Goal: Task Accomplishment & Management: Use online tool/utility

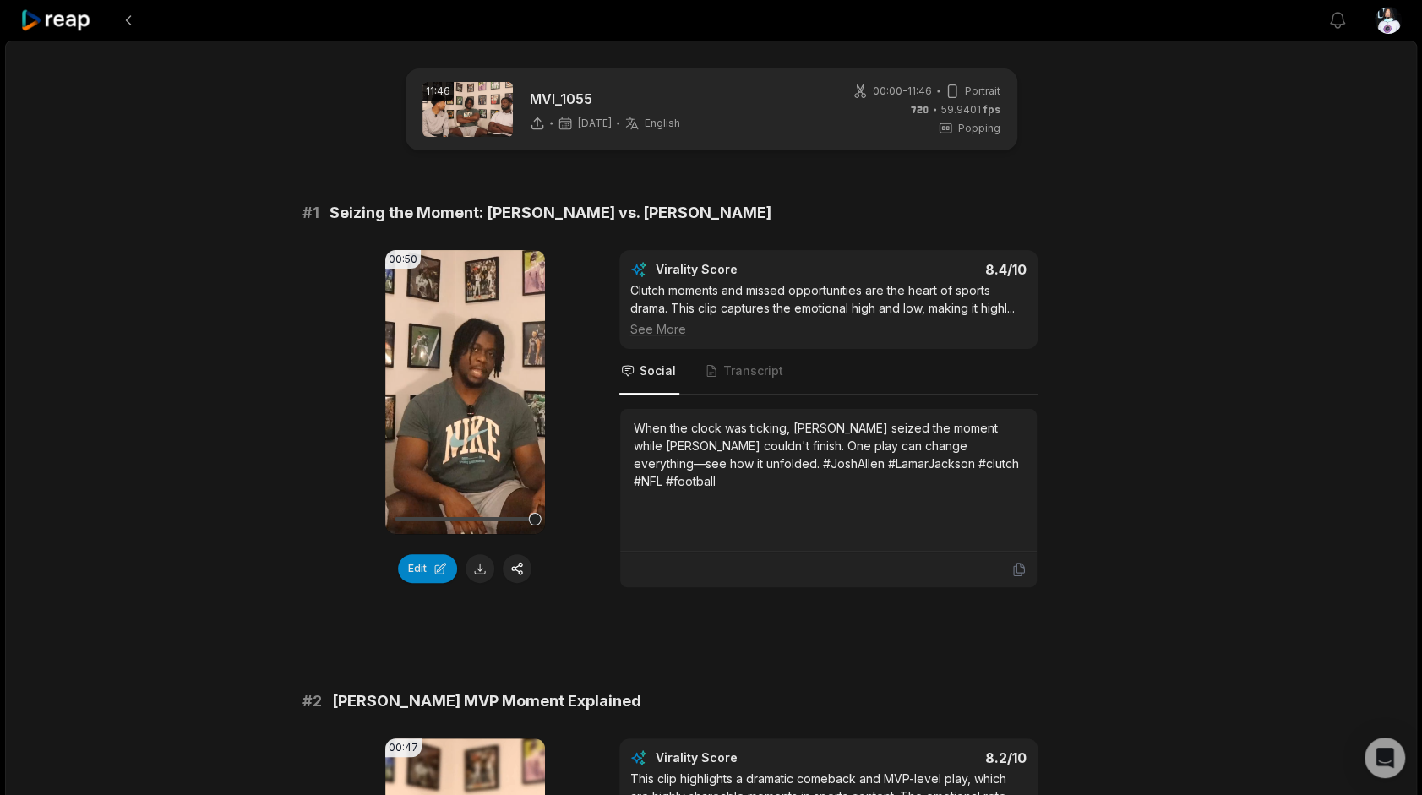
click at [63, 10] on icon at bounding box center [56, 20] width 72 height 23
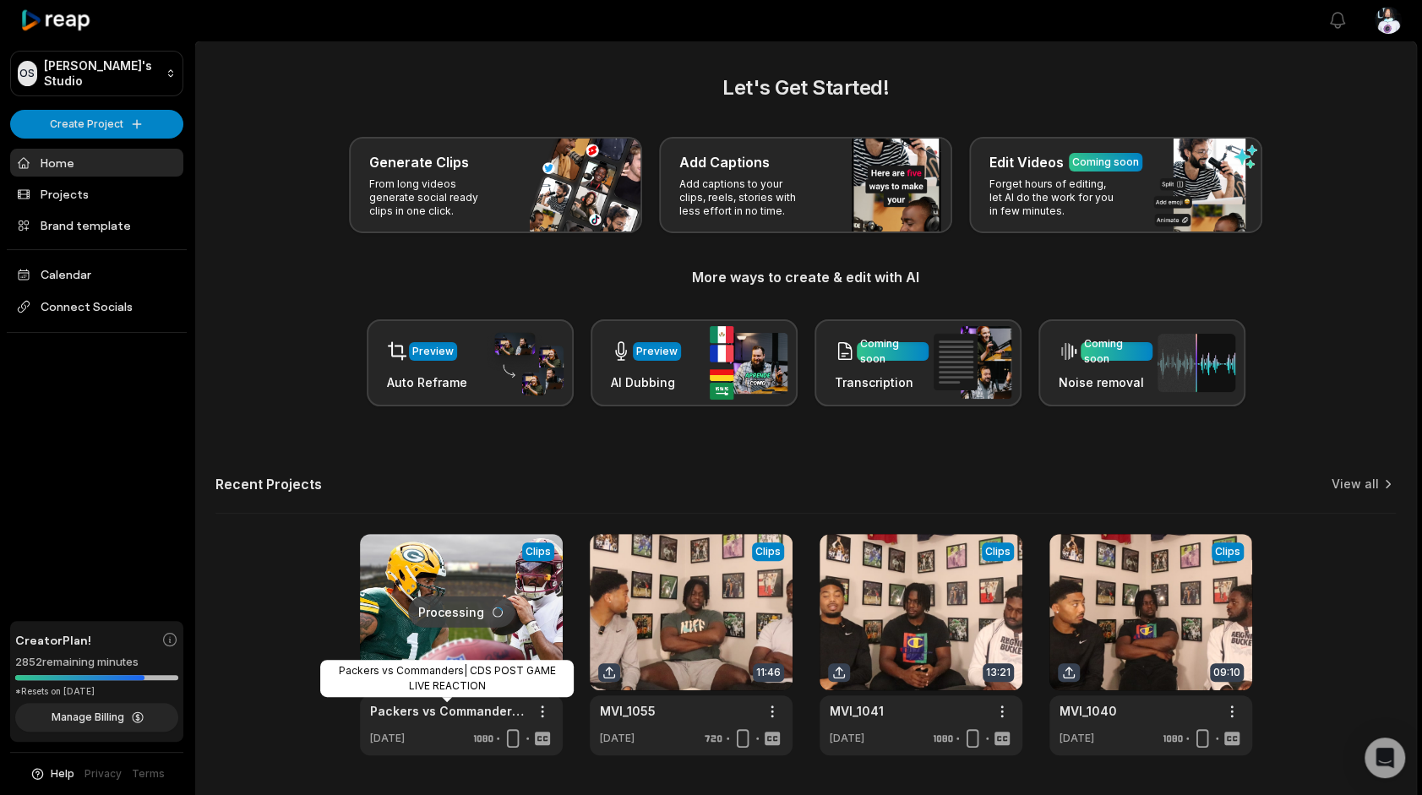
click at [434, 650] on link at bounding box center [461, 644] width 203 height 221
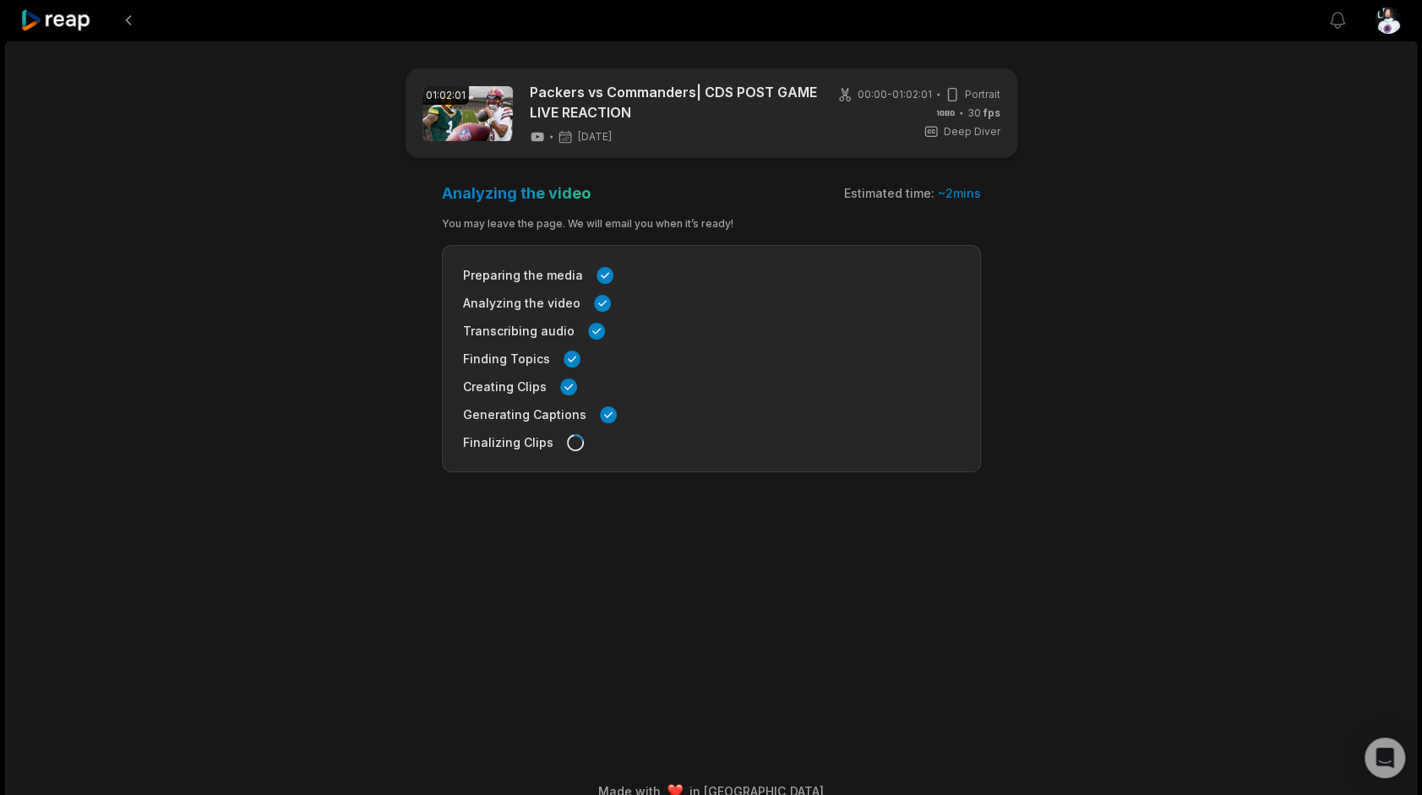
click at [62, 34] on div at bounding box center [56, 20] width 73 height 41
drag, startPoint x: 62, startPoint y: 34, endPoint x: 49, endPoint y: 14, distance: 23.9
click at [49, 14] on icon at bounding box center [56, 20] width 72 height 23
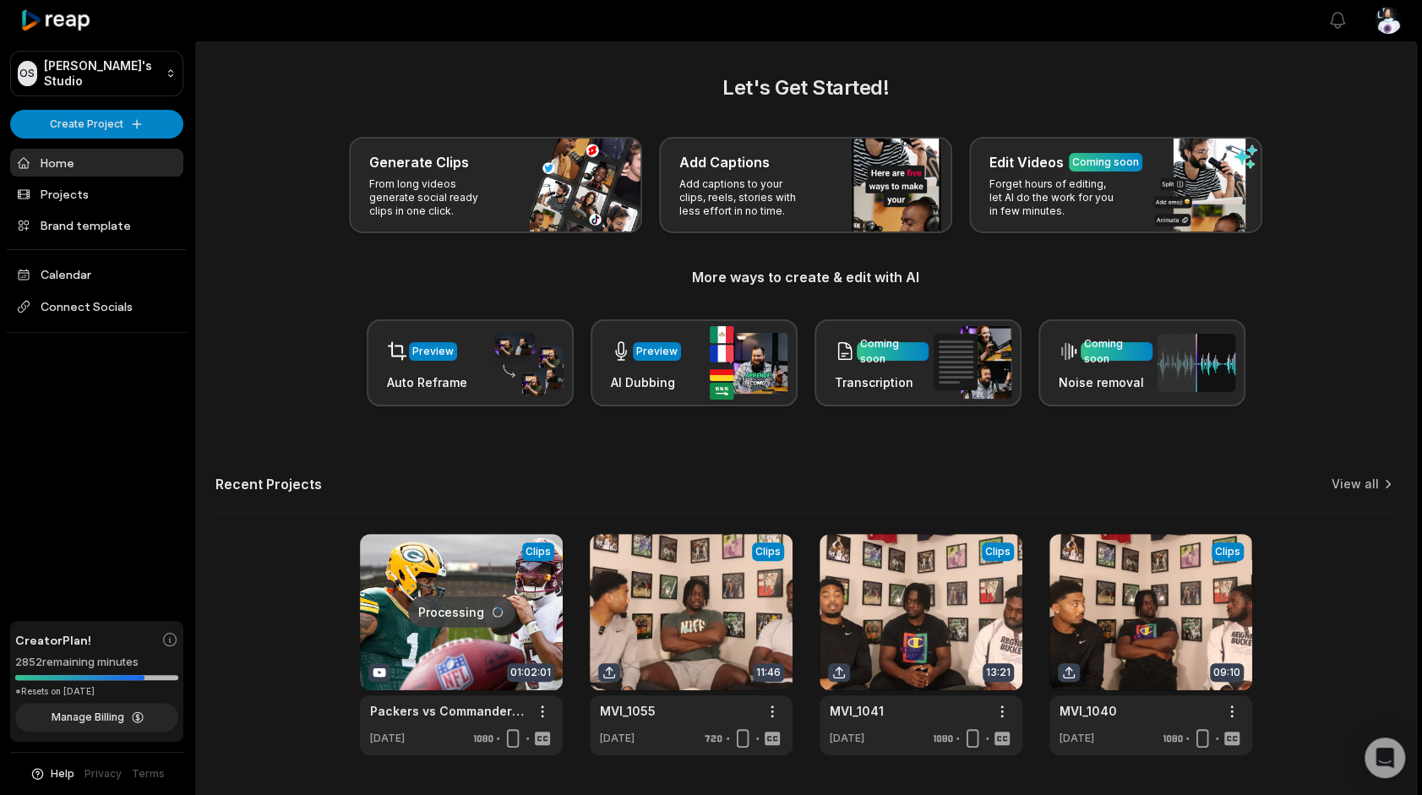
click at [62, 106] on div "OS Omari's Studio Create Project Home Projects Brand template Calendar Connect …" at bounding box center [97, 397] width 194 height 795
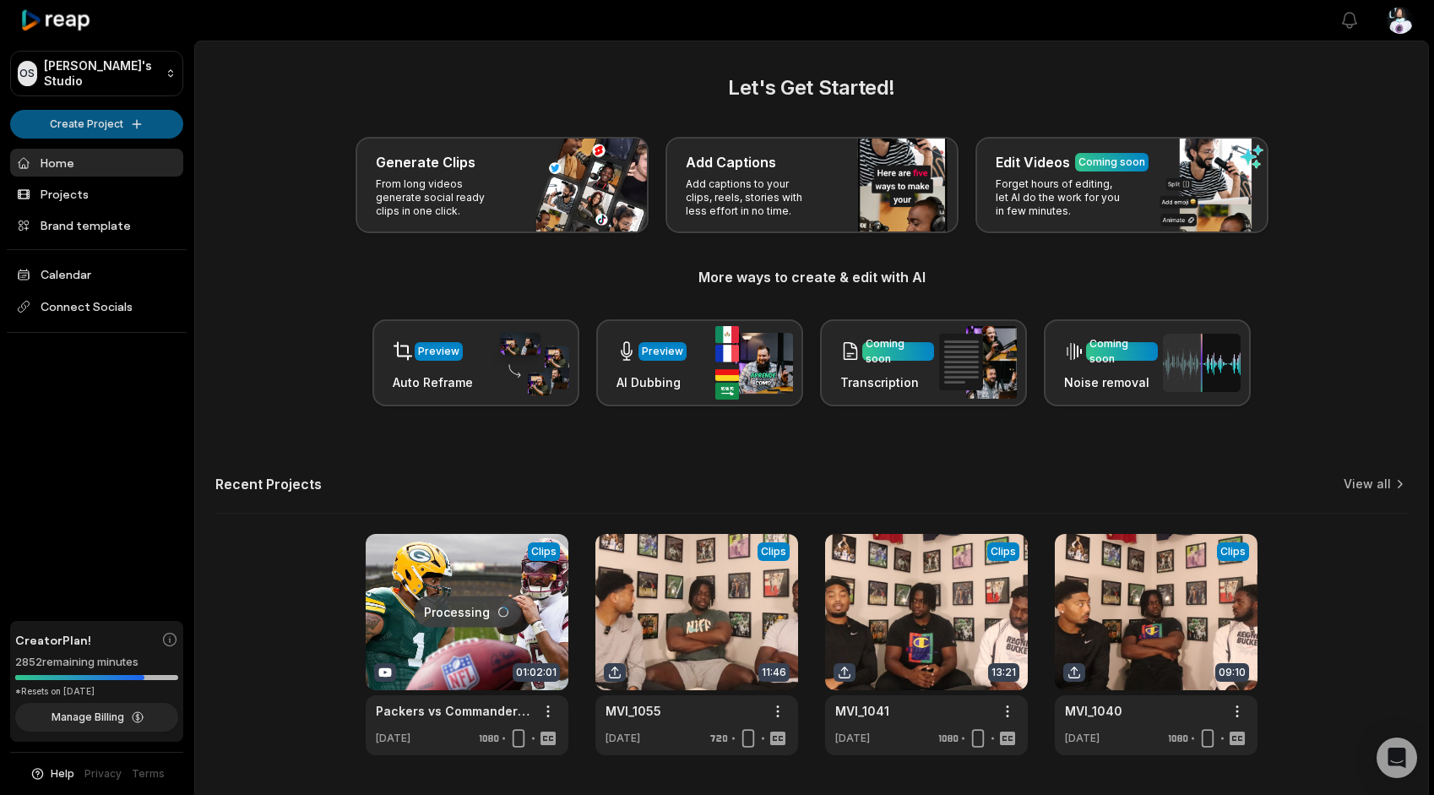
click at [58, 123] on html "OS Omari's Studio Create Project Home Projects Brand template Calendar Connect …" at bounding box center [717, 397] width 1434 height 795
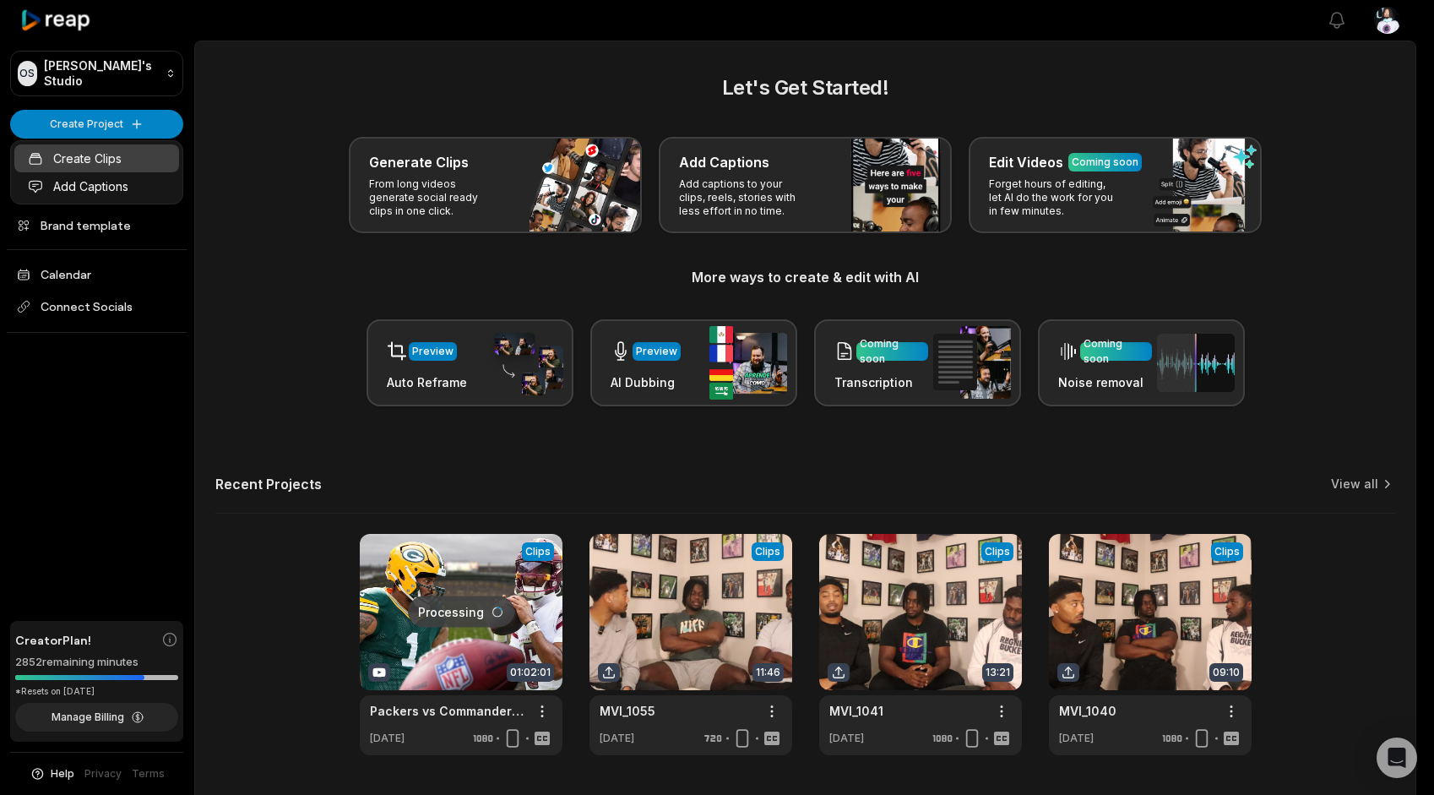
click at [71, 151] on link "Create Clips" at bounding box center [96, 158] width 165 height 28
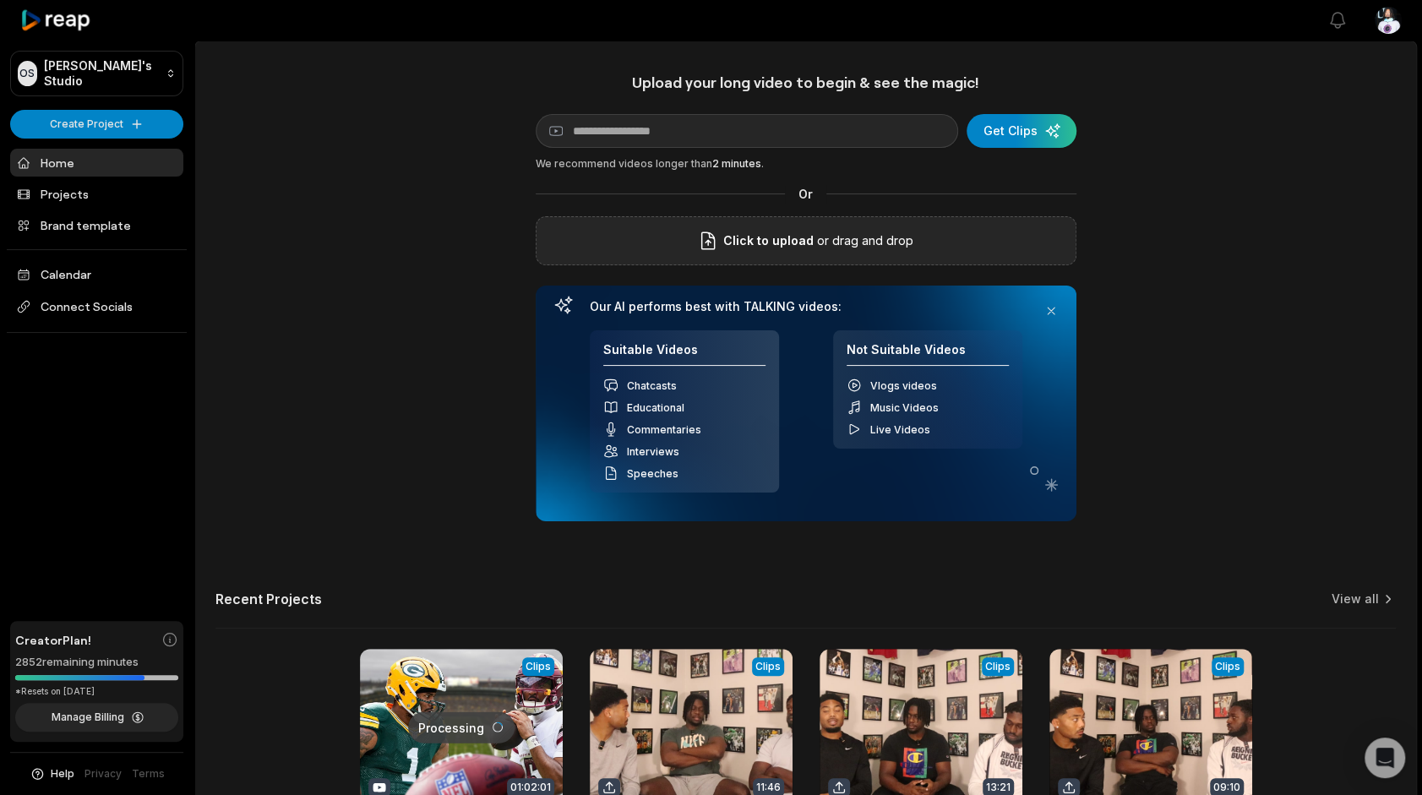
click at [699, 243] on div "Click to upload or drag and drop" at bounding box center [806, 240] width 541 height 49
drag, startPoint x: 1419, startPoint y: 381, endPoint x: 1416, endPoint y: 460, distance: 79.5
click at [1416, 460] on div "Open sidebar View notifications Open user menu Upload your long video to begin …" at bounding box center [711, 479] width 1422 height 958
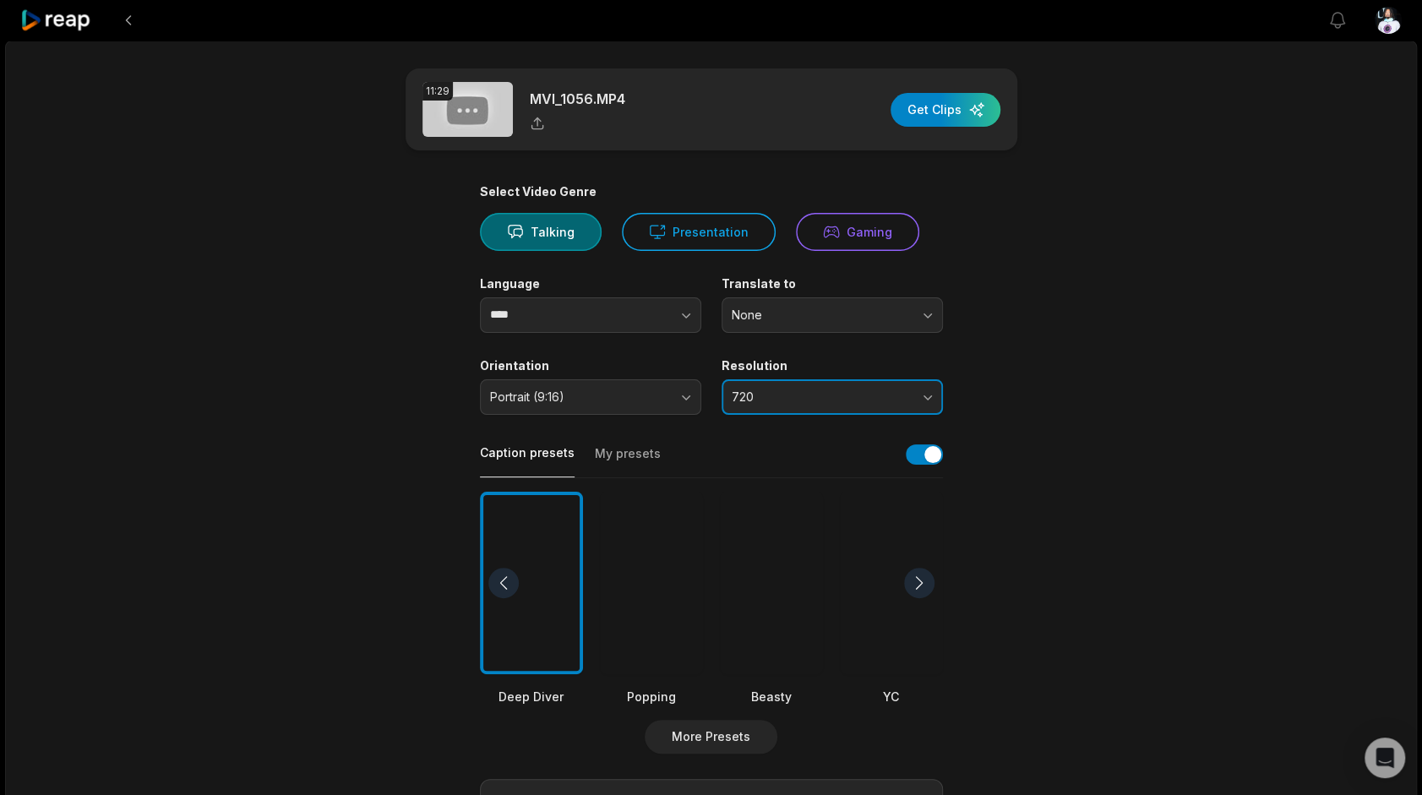
click at [789, 387] on button "720" at bounding box center [831, 396] width 221 height 35
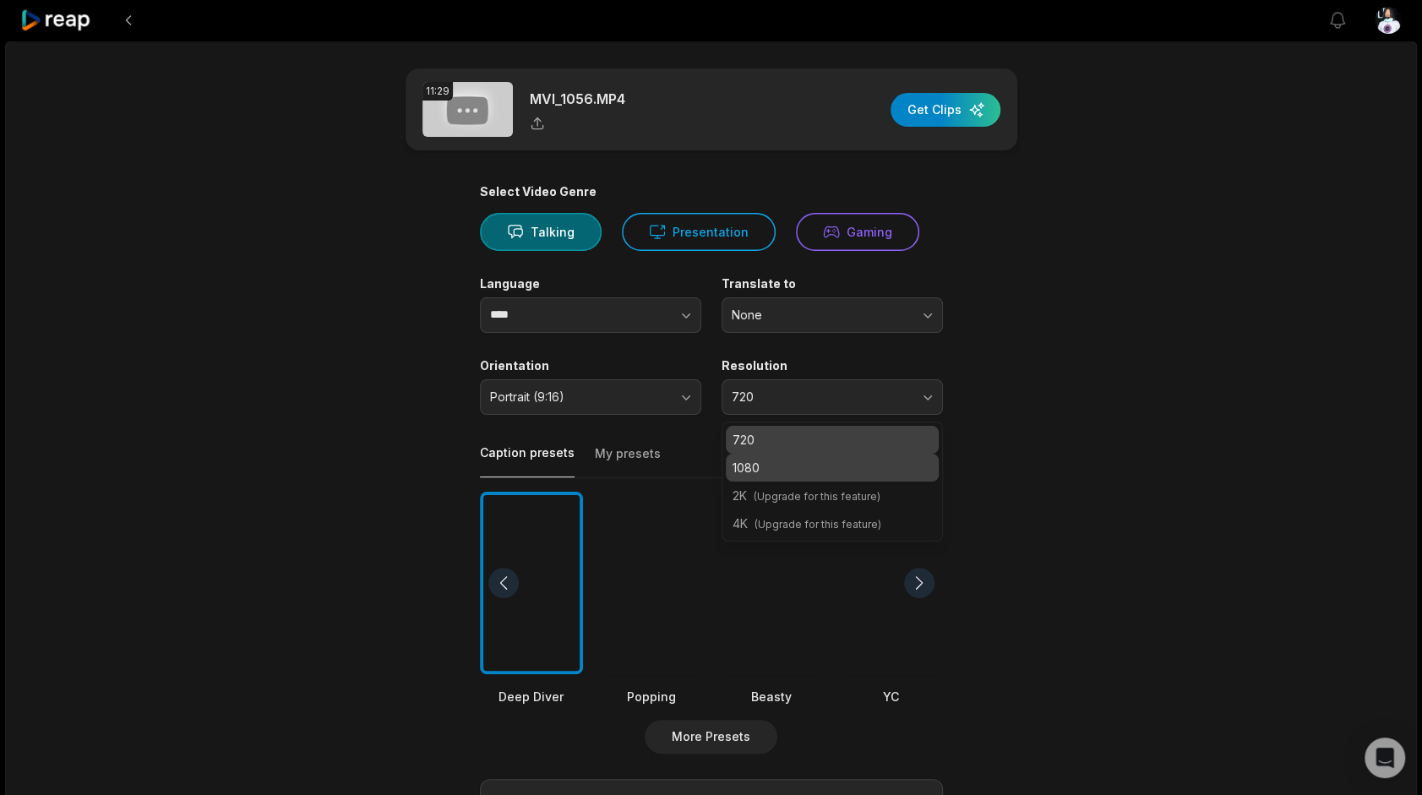
click at [791, 465] on p "1080" at bounding box center [831, 468] width 199 height 18
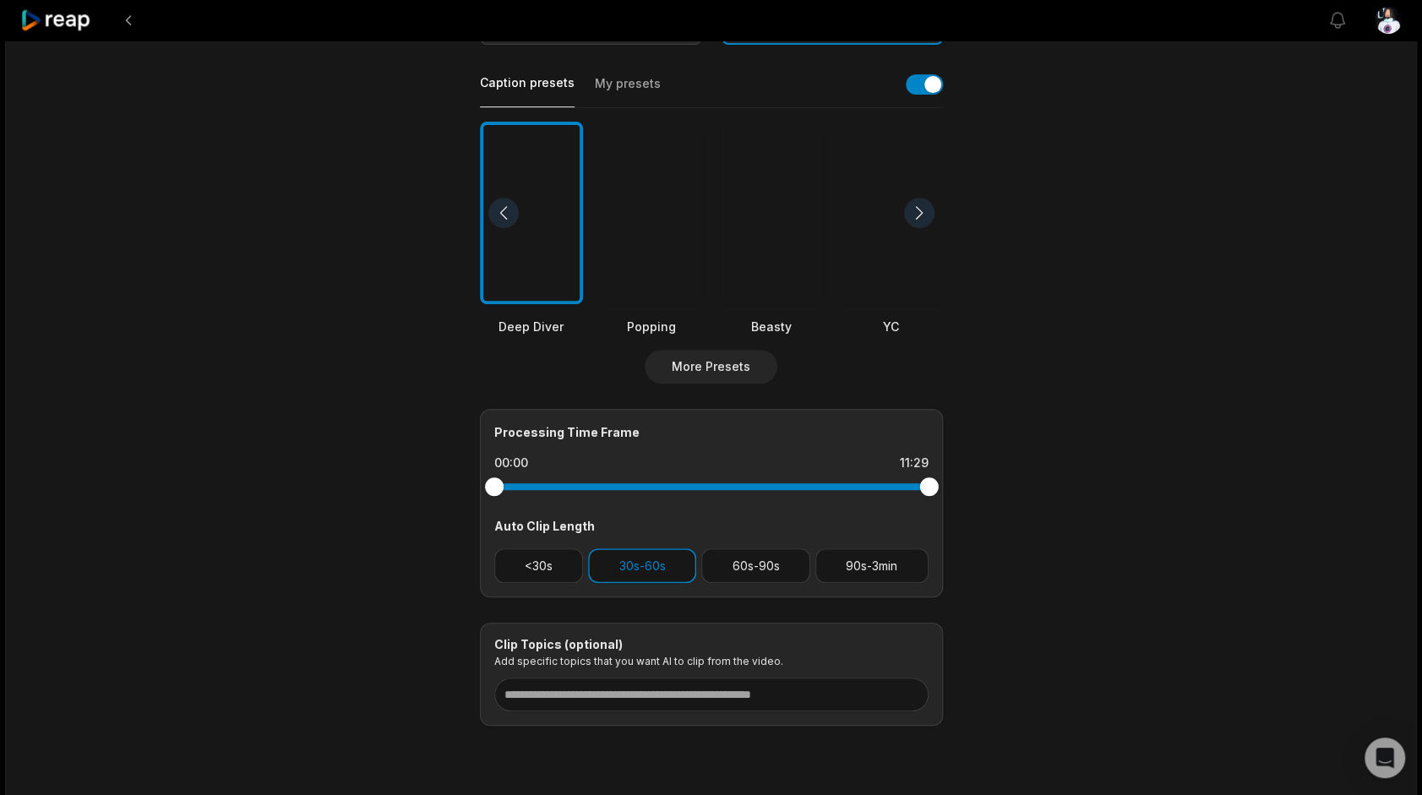
scroll to position [389, 0]
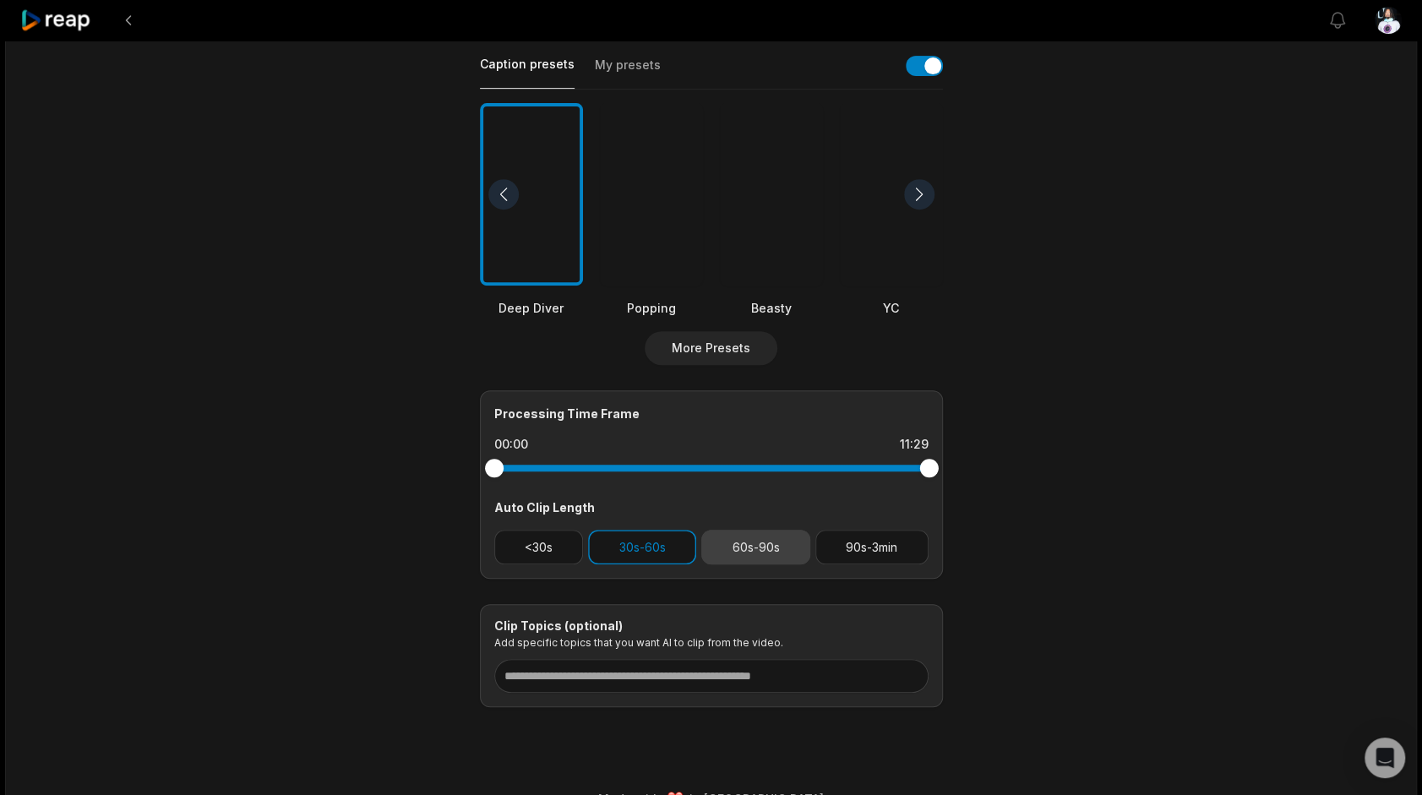
click at [789, 559] on button "60s-90s" at bounding box center [755, 547] width 109 height 35
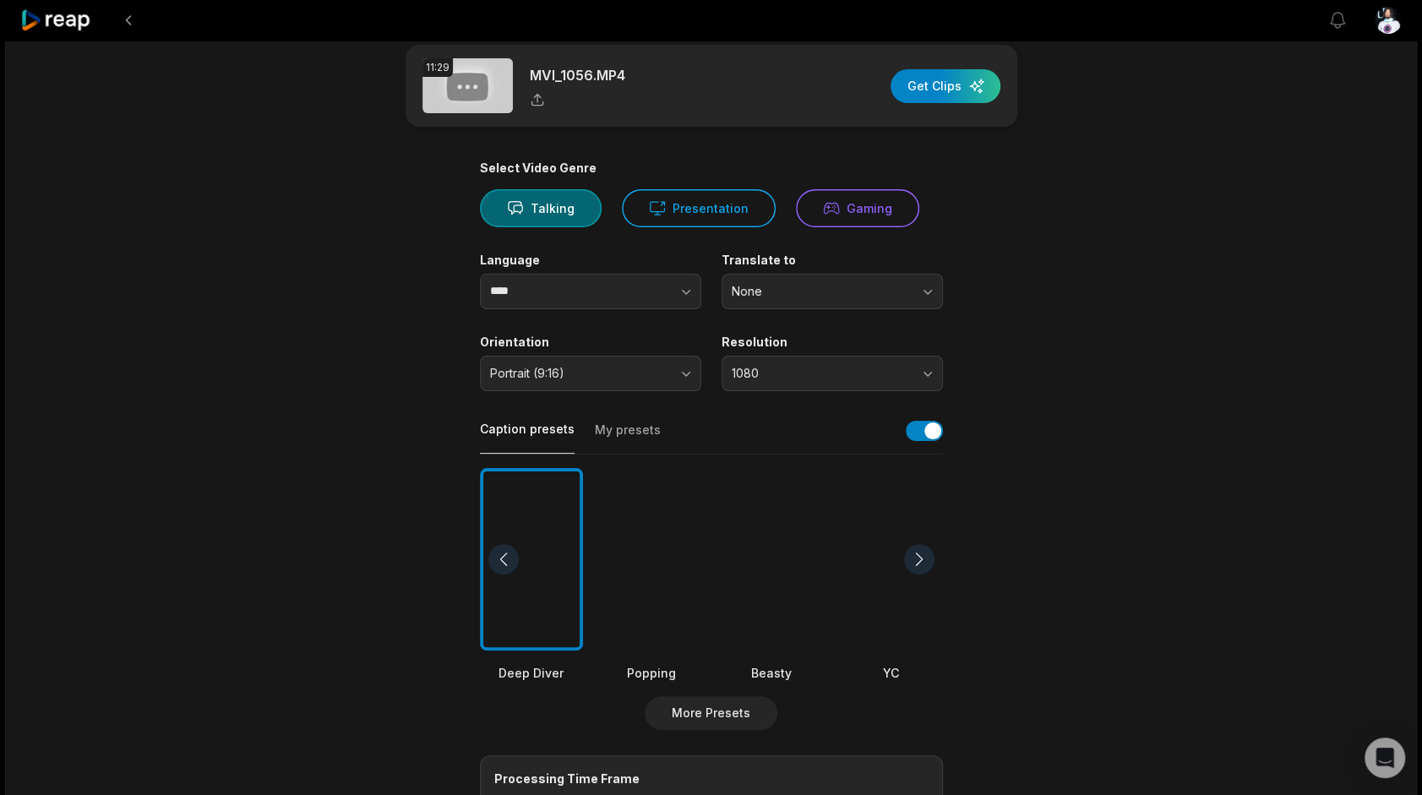
scroll to position [0, 0]
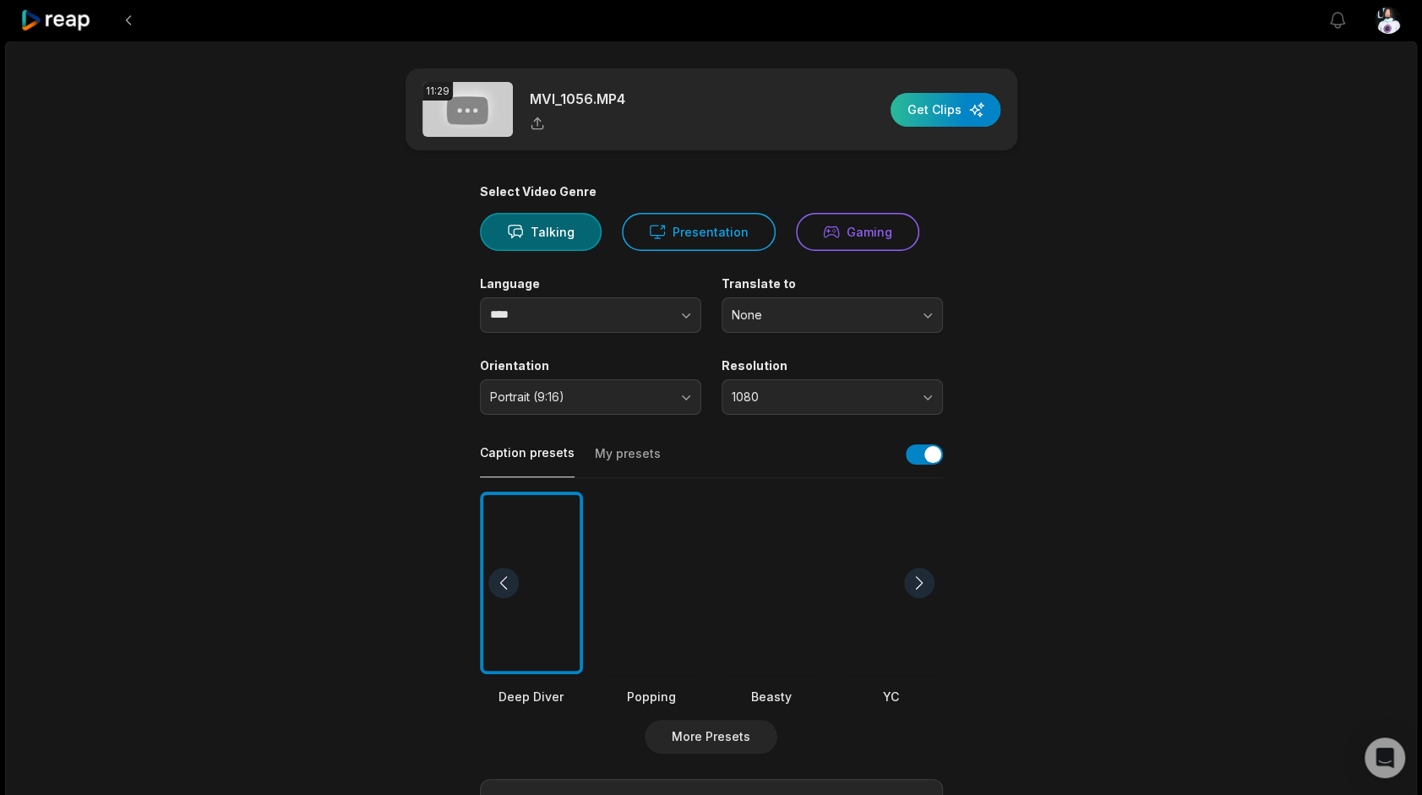
click at [944, 106] on div "button" at bounding box center [945, 110] width 110 height 34
